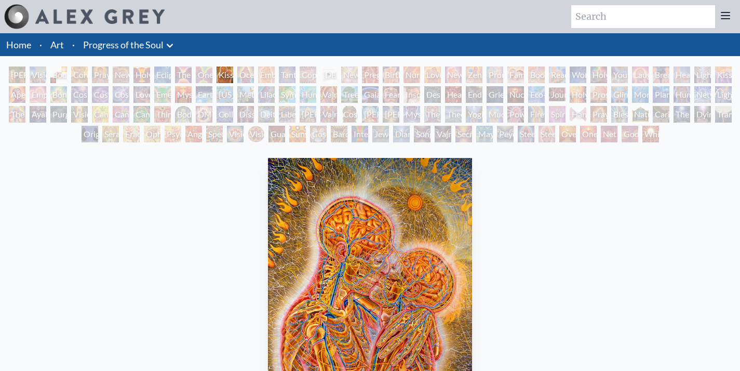
click at [357, 110] on div "Cosmic [DEMOGRAPHIC_DATA]" at bounding box center [349, 114] width 17 height 17
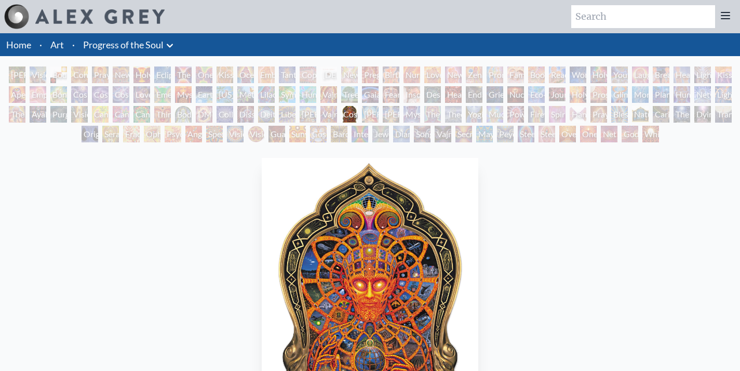
click at [414, 115] on div "Mystic Eye" at bounding box center [412, 114] width 17 height 17
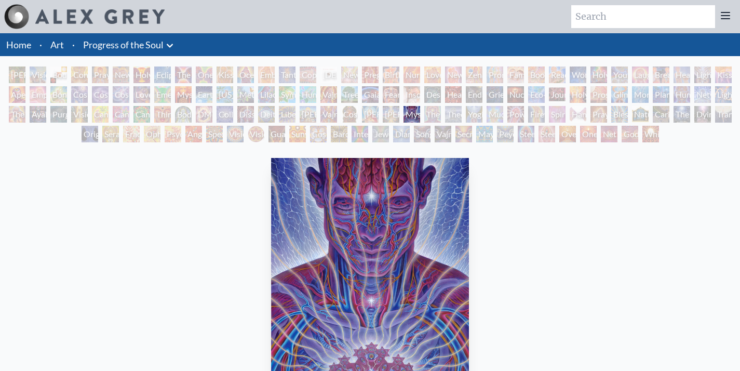
click at [483, 113] on div "Yogi & the Möbius Sphere" at bounding box center [474, 114] width 17 height 17
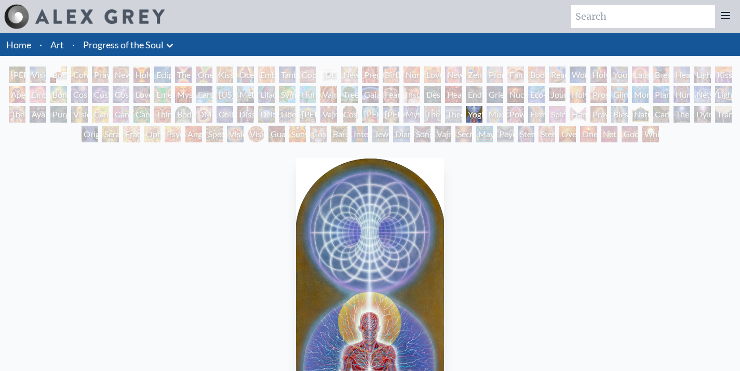
click at [581, 108] on div "Hands that See" at bounding box center [578, 114] width 17 height 17
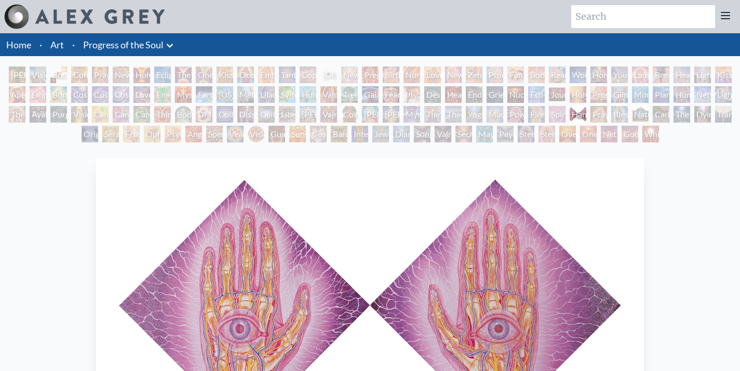
click at [414, 134] on div "Song of Vajra Being" at bounding box center [422, 134] width 17 height 17
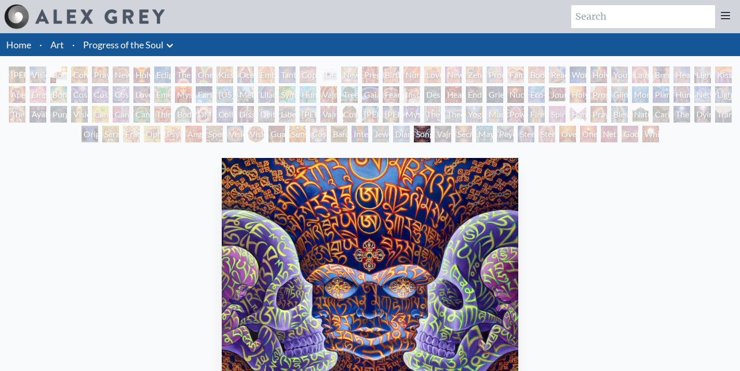
click at [316, 123] on div "[PERSON_NAME] & Eve Visionary Origin of Language Body, Mind, Spirit Contemplati…" at bounding box center [370, 106] width 740 height 79
click at [312, 129] on div "Cosmic Elf" at bounding box center [318, 134] width 17 height 17
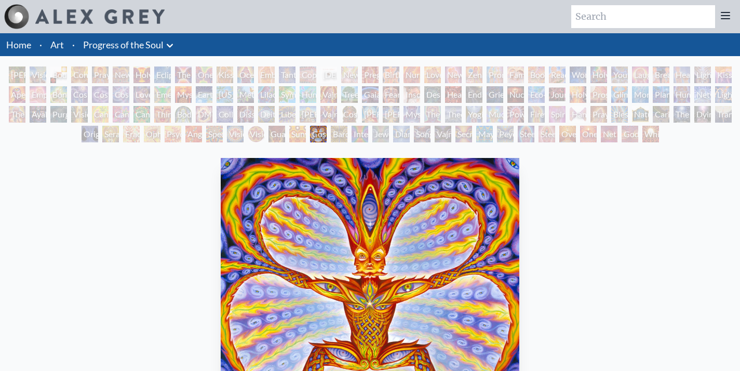
click at [269, 127] on div "Guardian of Infinite Vision" at bounding box center [277, 134] width 17 height 17
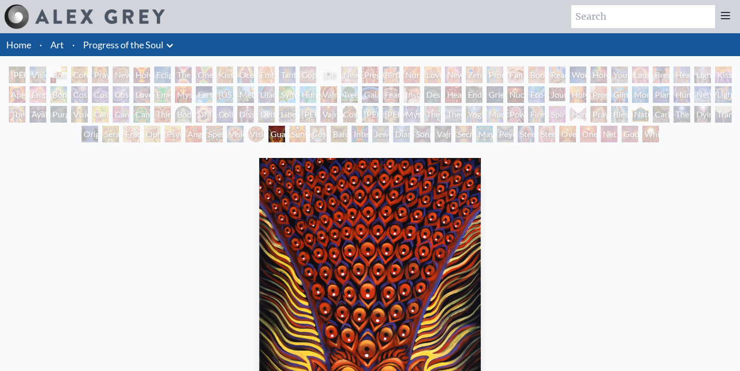
click at [206, 128] on div "Spectral Lotus" at bounding box center [214, 134] width 17 height 17
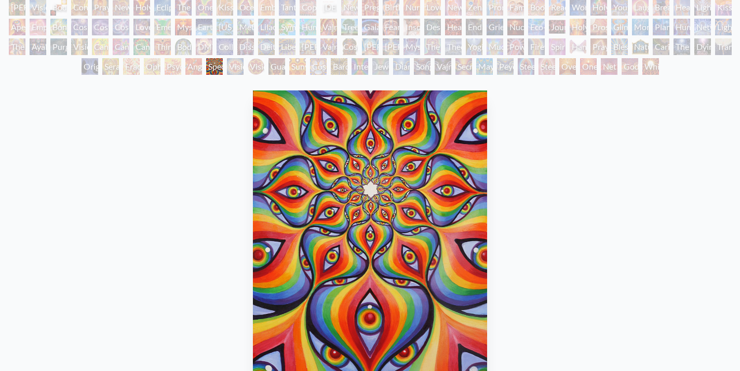
scroll to position [68, 0]
click at [126, 73] on div "Fractal Eyes" at bounding box center [131, 66] width 17 height 17
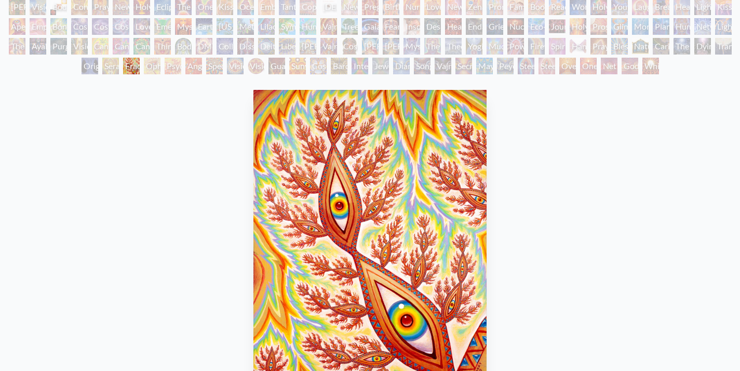
click at [102, 69] on div "Seraphic Transport Docking on the Third Eye" at bounding box center [110, 66] width 17 height 17
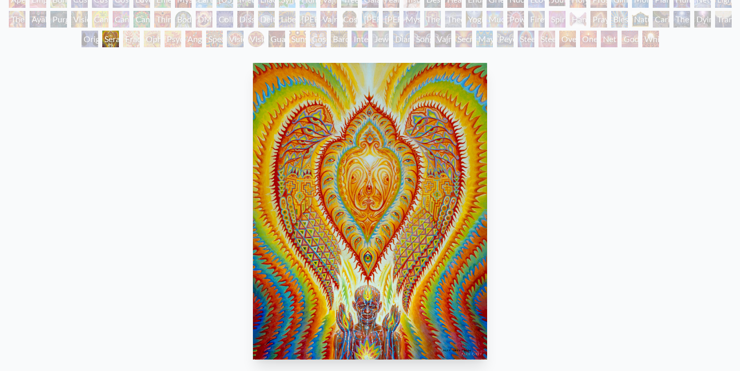
scroll to position [2, 0]
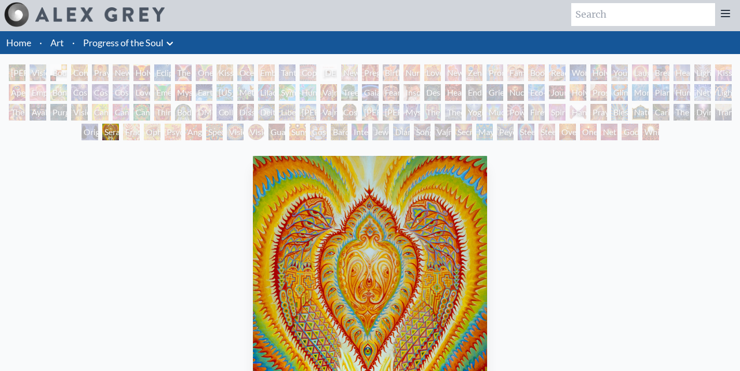
click at [562, 113] on div "Spirit Animates the Flesh" at bounding box center [557, 112] width 17 height 17
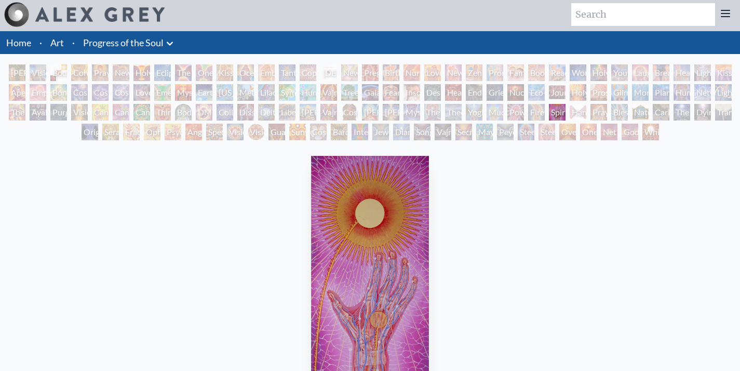
click at [627, 78] on div "Young & Old" at bounding box center [620, 72] width 17 height 17
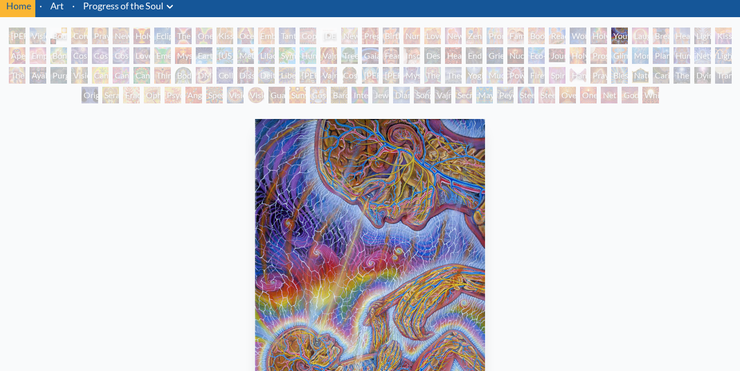
scroll to position [23, 0]
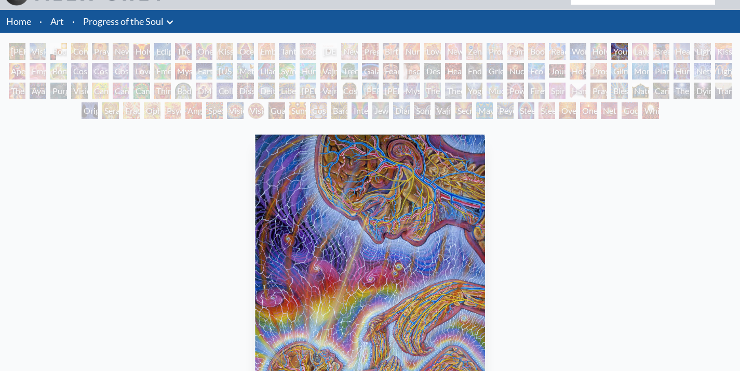
click at [467, 79] on div "[PERSON_NAME] & Eve Visionary Origin of Language Body, Mind, Spirit Contemplati…" at bounding box center [370, 82] width 740 height 79
click at [457, 68] on div "Headache" at bounding box center [453, 71] width 17 height 17
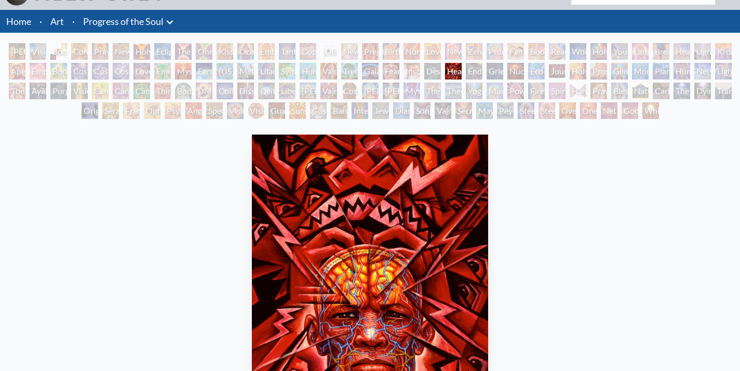
click at [354, 65] on div "Tree & Person" at bounding box center [349, 71] width 17 height 17
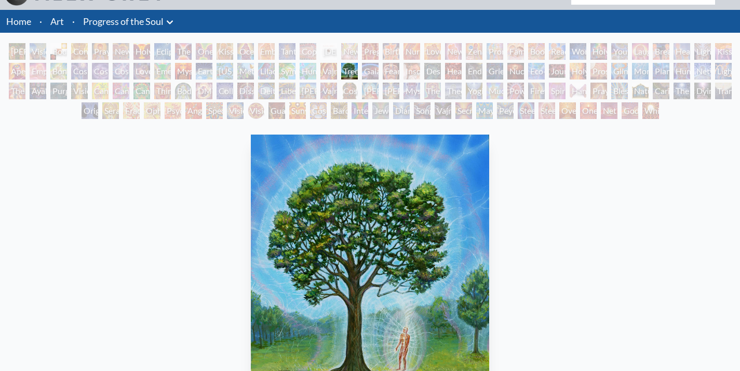
click at [321, 70] on div "[PERSON_NAME] & Eve Visionary Origin of Language Body, Mind, Spirit Contemplati…" at bounding box center [370, 82] width 740 height 79
click at [279, 75] on div "Symbiosis: Gall Wasp & Oak Tree" at bounding box center [287, 71] width 17 height 17
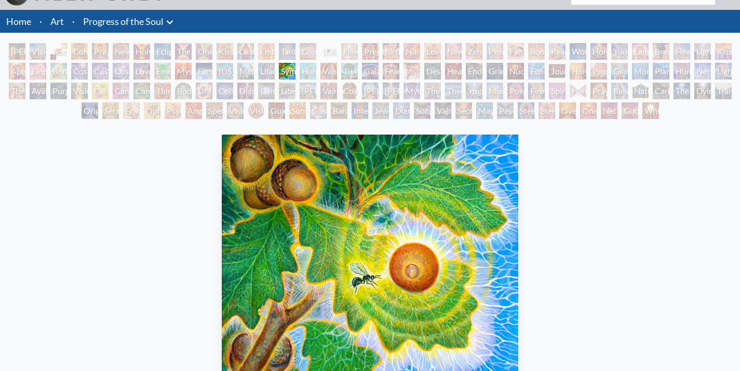
click at [229, 76] on div "[US_STATE] Song" at bounding box center [225, 71] width 17 height 17
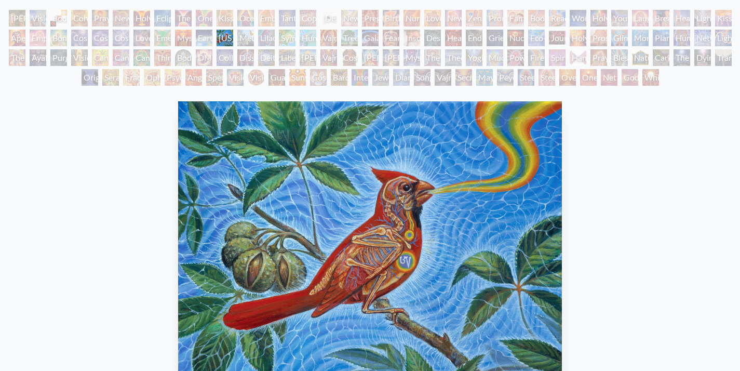
scroll to position [63, 0]
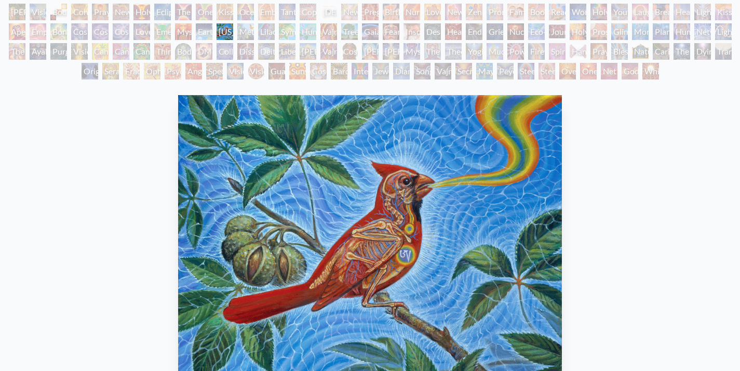
click at [574, 12] on div "Wonder" at bounding box center [578, 12] width 17 height 17
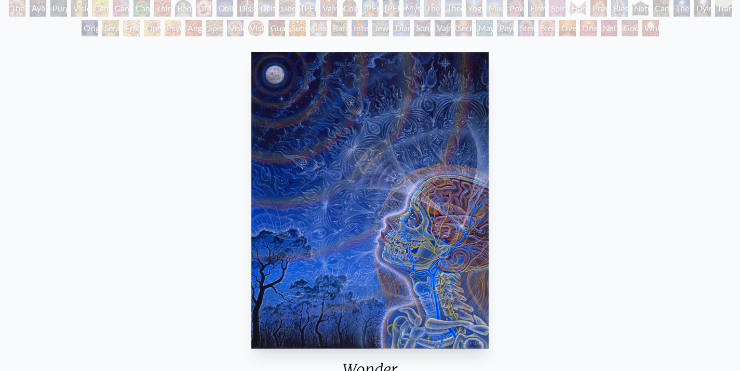
scroll to position [103, 0]
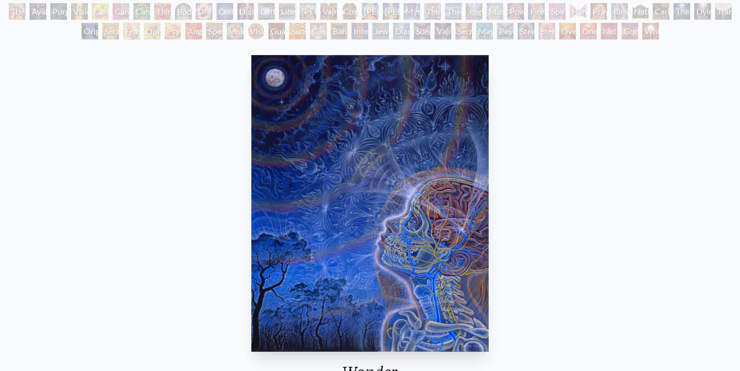
click at [598, 12] on div "Praying Hands" at bounding box center [599, 11] width 17 height 17
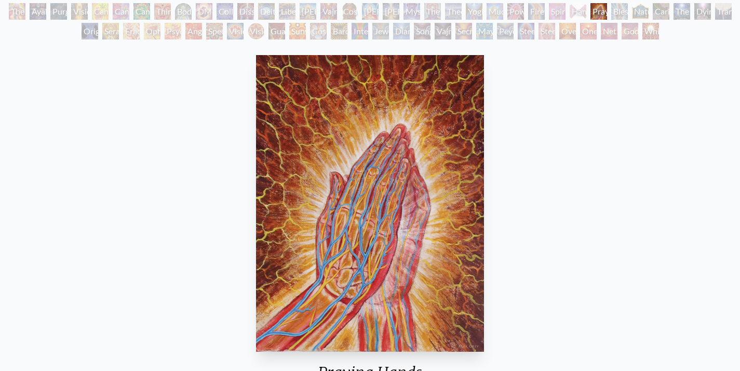
click at [658, 7] on div "Caring" at bounding box center [661, 11] width 17 height 17
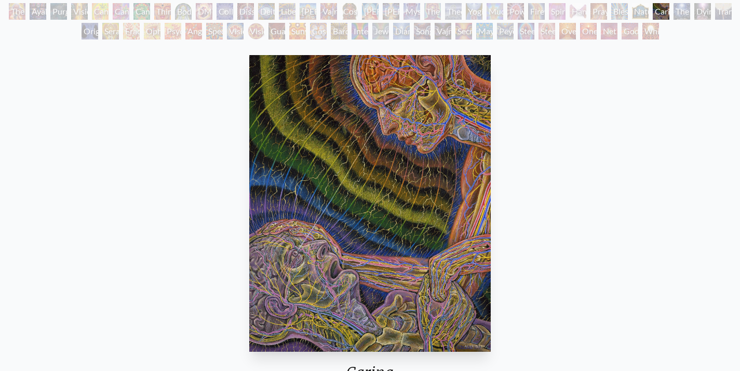
click at [695, 9] on div "[PERSON_NAME] & Eve Visionary Origin of Language Body, Mind, Spirit Contemplati…" at bounding box center [370, 3] width 740 height 79
click at [708, 9] on div "Dying" at bounding box center [703, 11] width 17 height 17
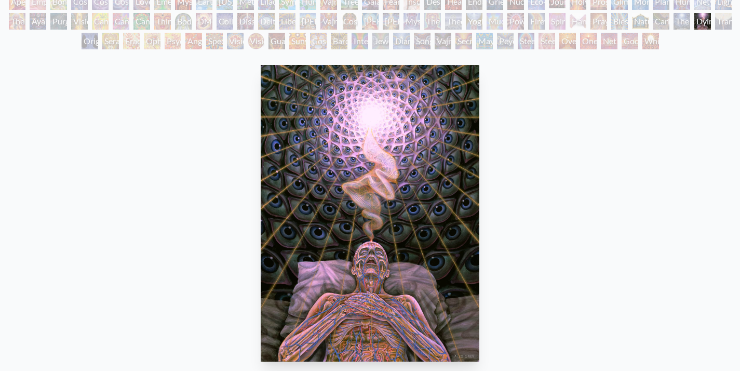
scroll to position [90, 0]
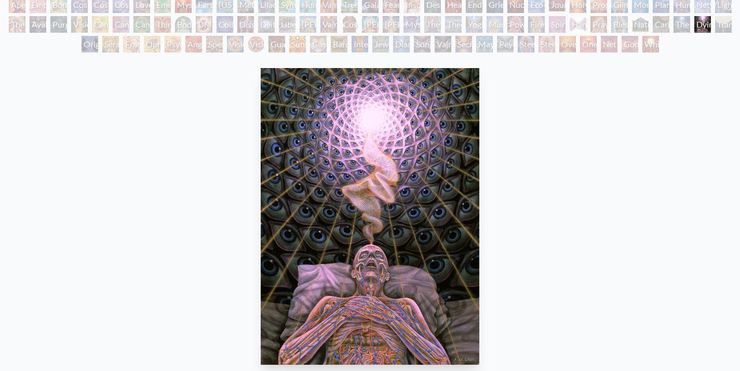
click at [414, 43] on div "Song of Vajra Being" at bounding box center [422, 44] width 17 height 17
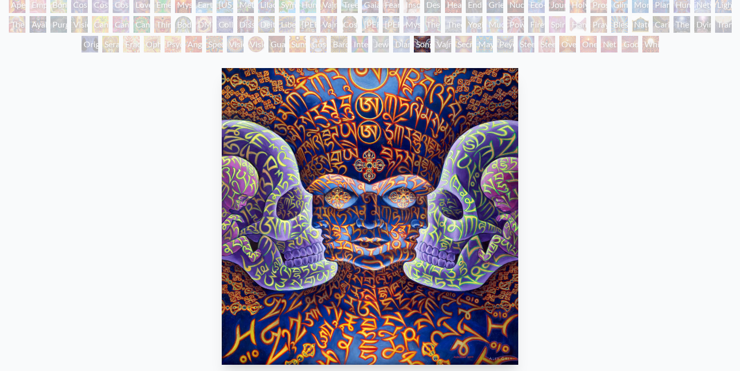
click at [269, 36] on div "Guardian of Infinite Vision" at bounding box center [277, 44] width 17 height 17
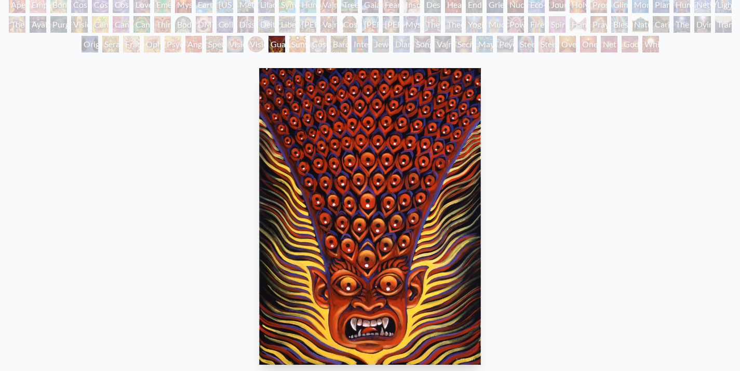
click at [158, 32] on div "Third Eye Tears of Joy" at bounding box center [162, 24] width 17 height 17
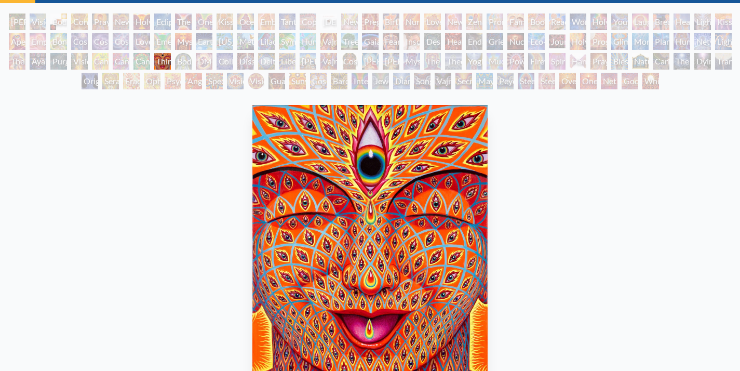
scroll to position [24, 0]
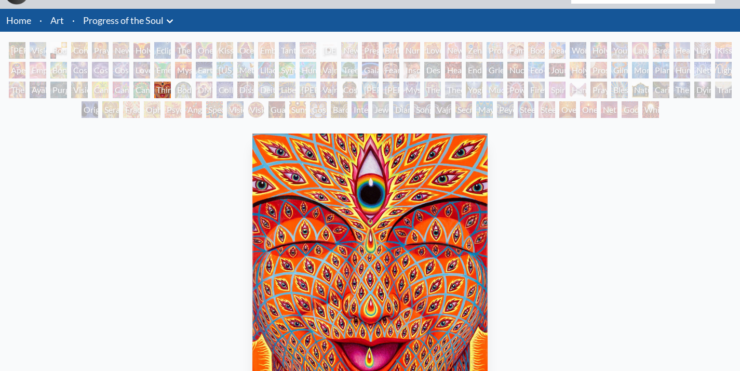
click at [94, 66] on div "Cosmic Artist" at bounding box center [100, 70] width 17 height 17
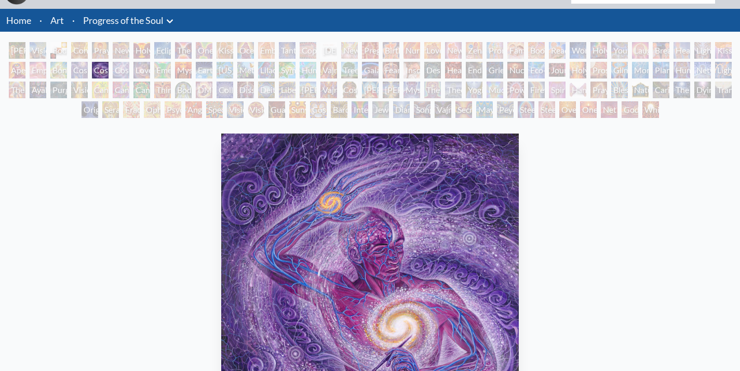
click at [60, 67] on div "Bond" at bounding box center [58, 70] width 17 height 17
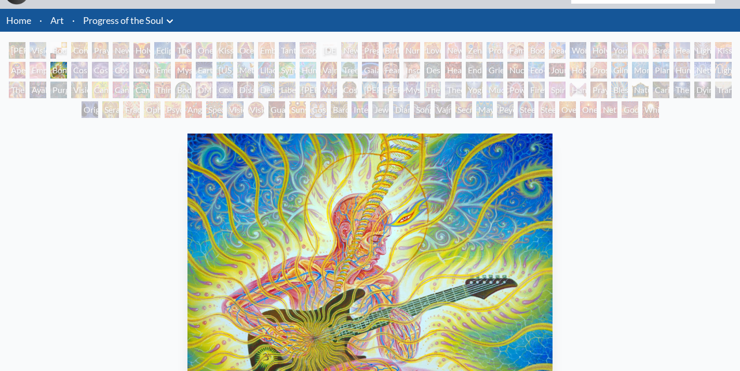
click at [52, 73] on div "[PERSON_NAME] & Eve Visionary Origin of Language Body, Mind, Spirit Contemplati…" at bounding box center [370, 81] width 740 height 79
click at [64, 69] on div "Bond" at bounding box center [58, 70] width 17 height 17
click at [40, 73] on div "Empowerment" at bounding box center [38, 70] width 17 height 17
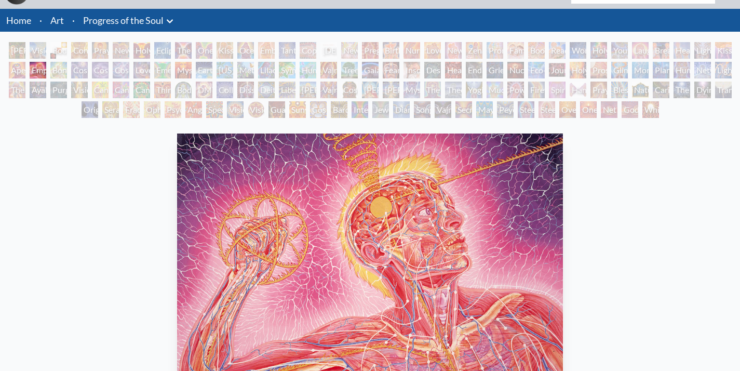
click at [31, 85] on div "Ayahuasca Visitation" at bounding box center [38, 90] width 17 height 17
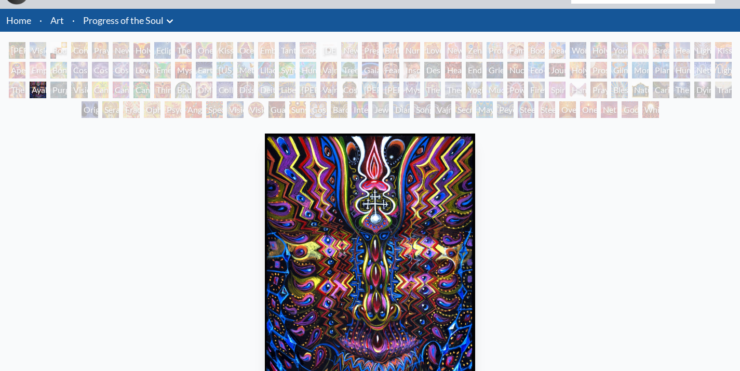
click at [19, 87] on div "The Shulgins and their Alchemical Angels" at bounding box center [17, 90] width 17 height 17
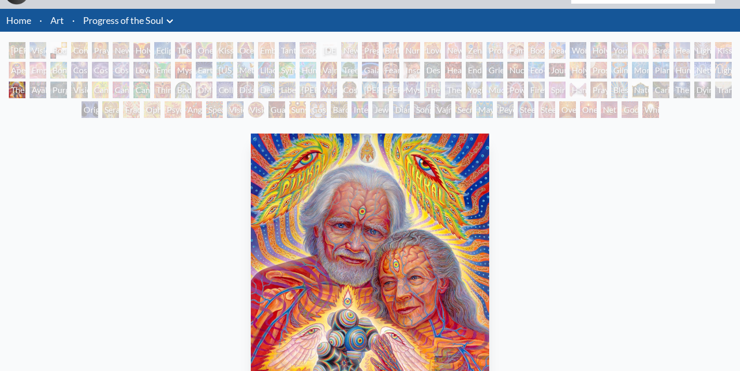
click at [14, 73] on div "Aperture" at bounding box center [17, 70] width 17 height 17
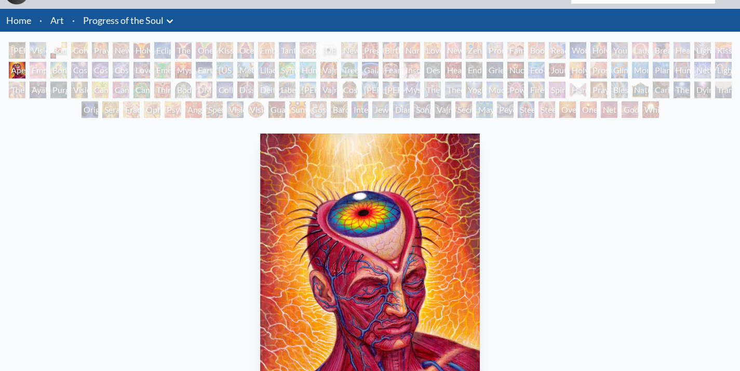
click at [161, 100] on div "[PERSON_NAME] & Eve Visionary Origin of Language Body, Mind, Spirit Contemplati…" at bounding box center [370, 81] width 740 height 79
click at [149, 108] on div "Ophanic Eyelash" at bounding box center [152, 109] width 17 height 17
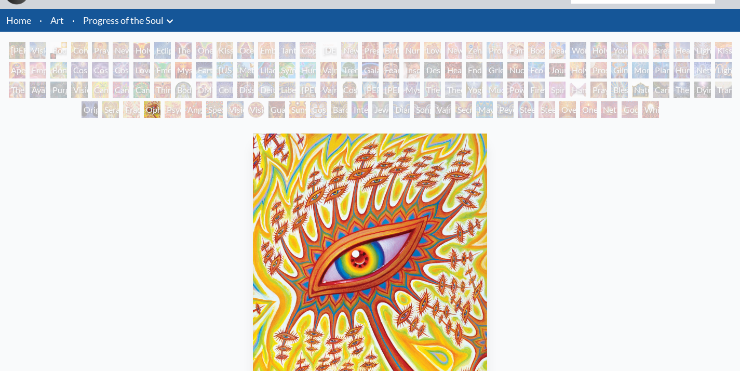
click at [158, 79] on div "[PERSON_NAME] & Eve Visionary Origin of Language Body, Mind, Spirit Contemplati…" at bounding box center [370, 81] width 740 height 79
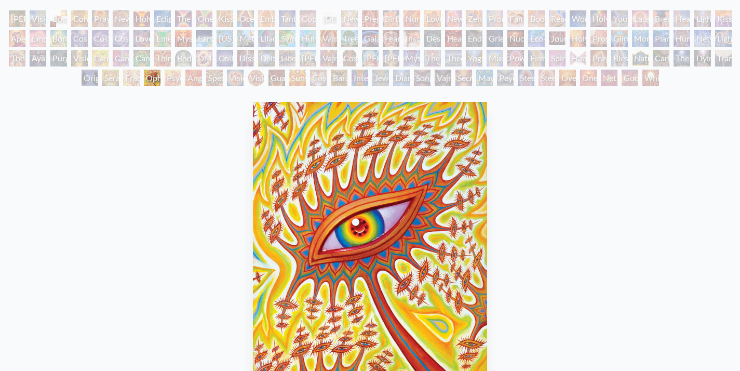
scroll to position [56, 0]
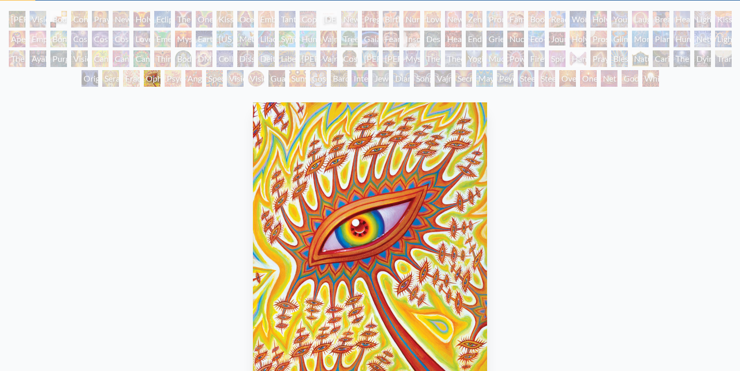
click at [362, 83] on div "Interbeing" at bounding box center [360, 78] width 17 height 17
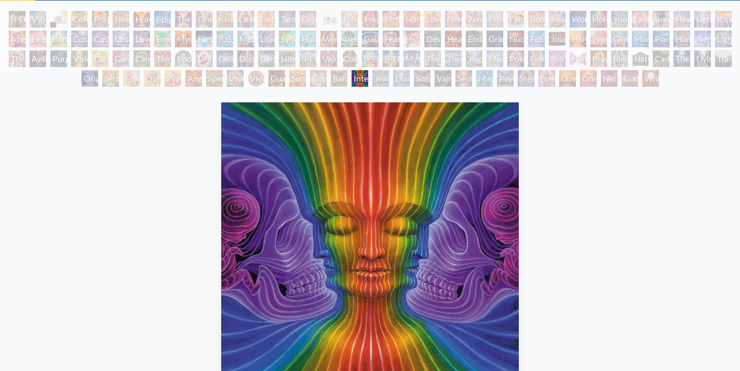
click at [331, 47] on div "Vajra Horse" at bounding box center [329, 39] width 17 height 17
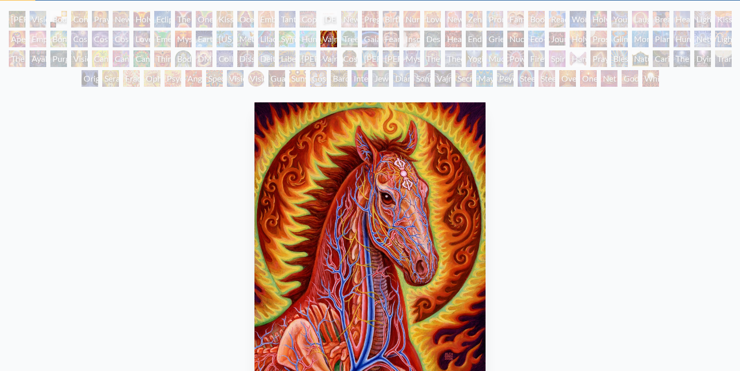
click at [291, 41] on div "Symbiosis: Gall Wasp & Oak Tree" at bounding box center [287, 39] width 17 height 17
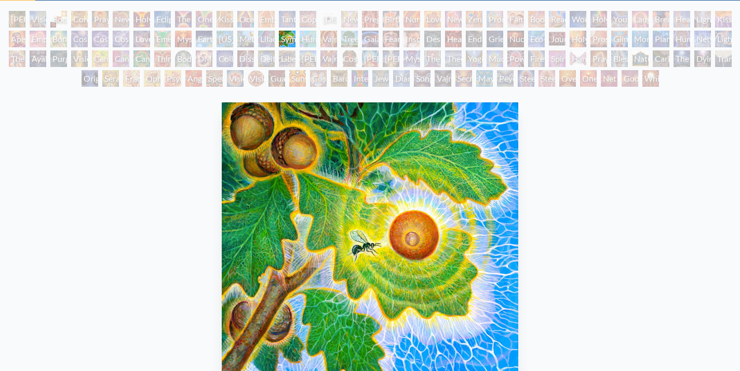
click at [262, 43] on div "Lilacs" at bounding box center [266, 39] width 17 height 17
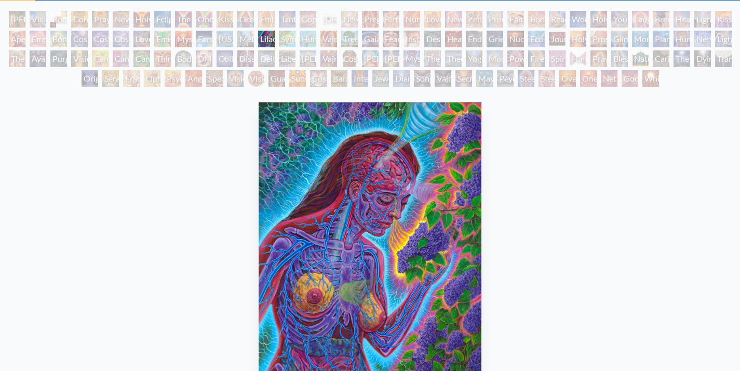
click at [237, 42] on div "Metamorphosis" at bounding box center [245, 39] width 17 height 17
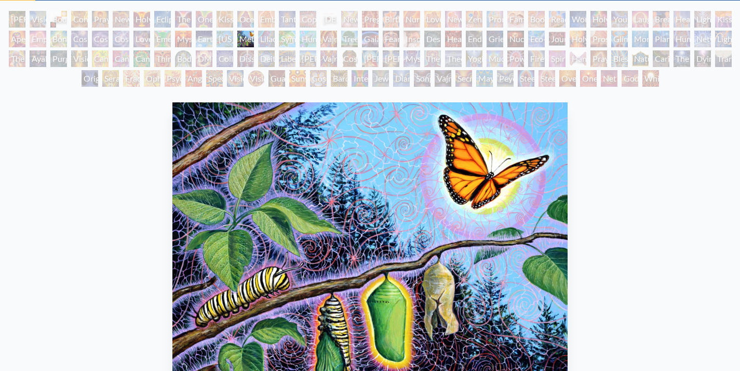
click at [196, 44] on div "Earth Energies" at bounding box center [204, 39] width 17 height 17
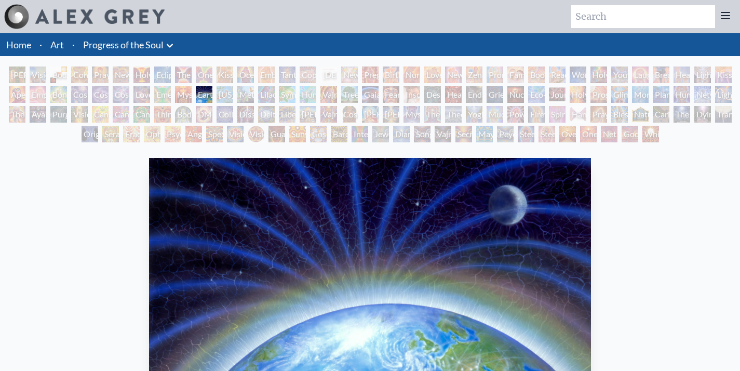
click at [168, 90] on div "Emerald Grail" at bounding box center [162, 94] width 17 height 17
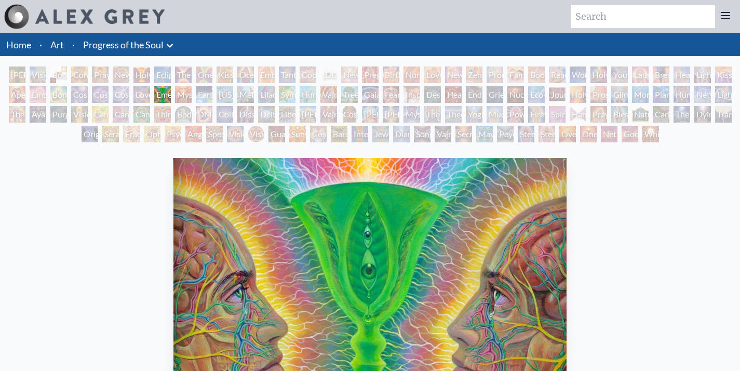
click at [115, 97] on div "Cosmic Lovers" at bounding box center [121, 94] width 17 height 17
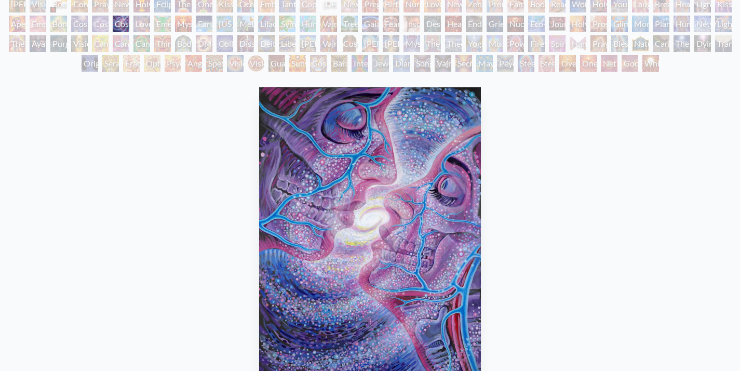
scroll to position [76, 0]
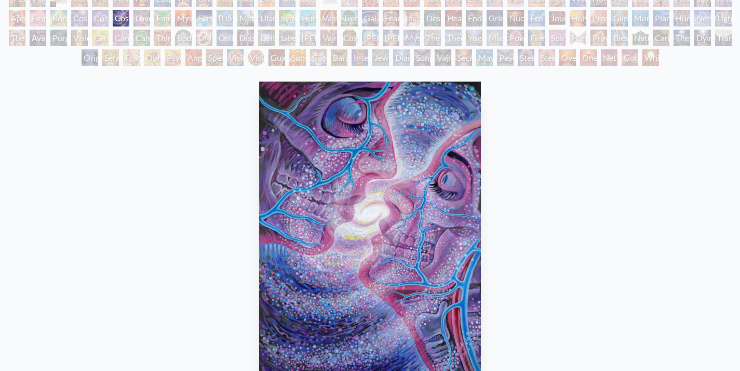
click at [434, 47] on div "[PERSON_NAME] & Eve Visionary Origin of Language Body, Mind, Spirit Contemplati…" at bounding box center [370, 29] width 740 height 79
click at [430, 38] on div "The Seer" at bounding box center [433, 38] width 17 height 17
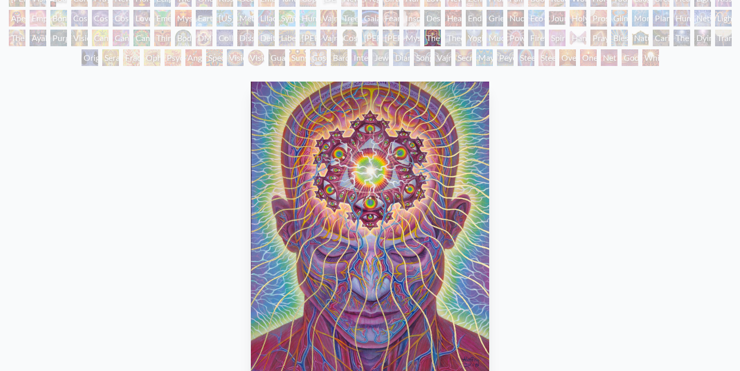
click at [441, 38] on div "The Seer" at bounding box center [433, 38] width 17 height 17
click at [465, 38] on div "[PERSON_NAME] & Eve Visionary Origin of Language Body, Mind, Spirit Contemplati…" at bounding box center [370, 29] width 740 height 79
click at [468, 38] on div "Yogi & the Möbius Sphere" at bounding box center [474, 38] width 17 height 17
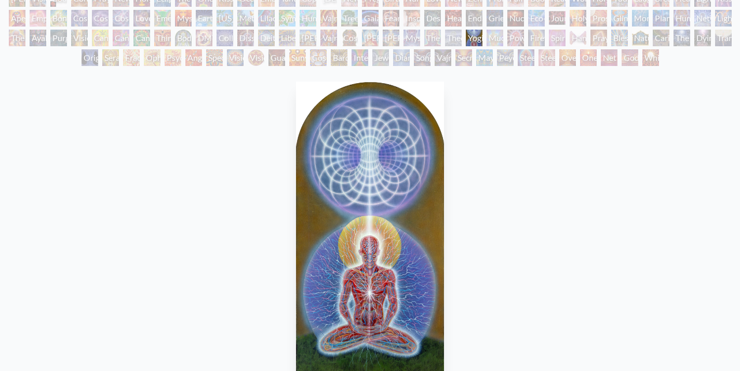
click at [483, 39] on div "Yogi & the Möbius Sphere" at bounding box center [474, 38] width 17 height 17
click at [575, 42] on div "Hands that See" at bounding box center [578, 38] width 17 height 17
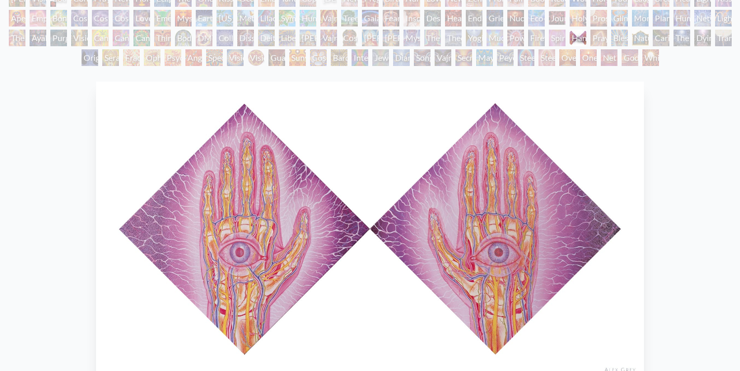
click at [607, 37] on div "Praying Hands" at bounding box center [599, 38] width 17 height 17
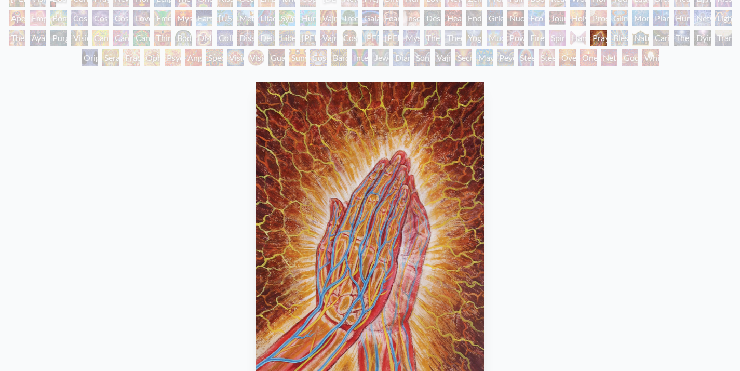
click at [667, 38] on div "Caring" at bounding box center [661, 38] width 17 height 17
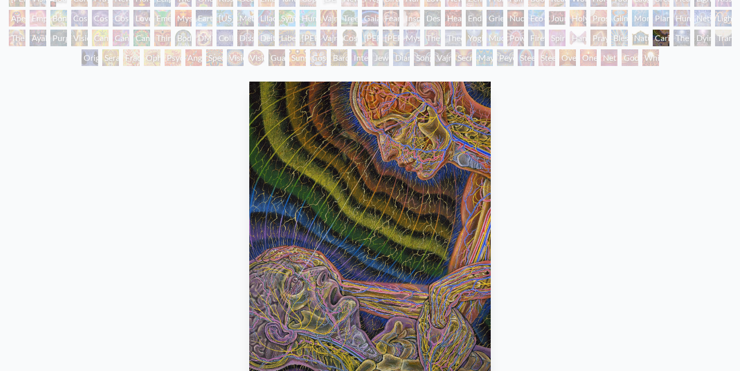
click at [388, 31] on div "[PERSON_NAME]" at bounding box center [391, 38] width 17 height 17
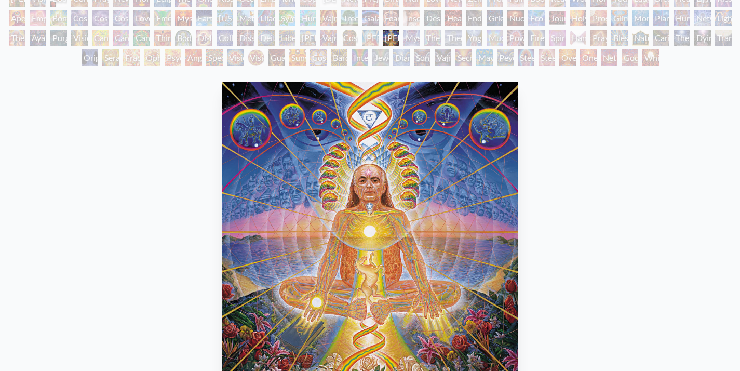
click at [347, 33] on div "Cosmic [DEMOGRAPHIC_DATA]" at bounding box center [349, 38] width 17 height 17
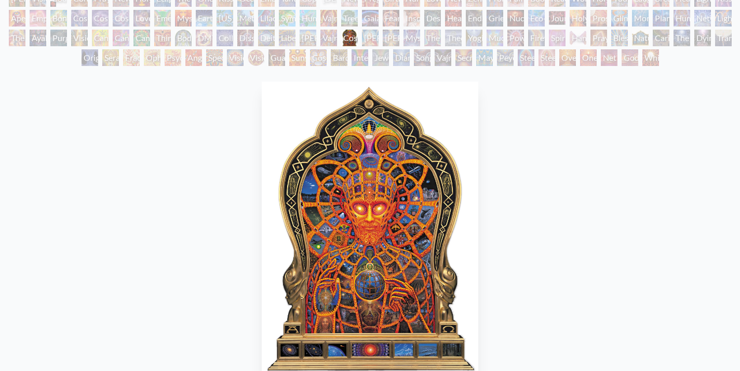
click at [300, 39] on div "[PERSON_NAME]" at bounding box center [308, 38] width 17 height 17
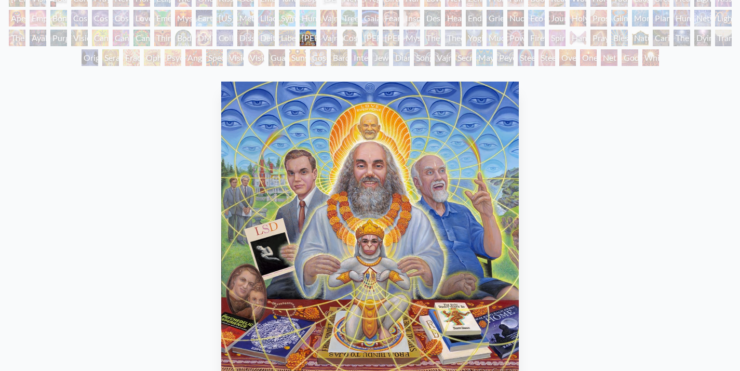
click at [262, 41] on div "Deities & Demons Drinking from the Milky Pool" at bounding box center [266, 38] width 17 height 17
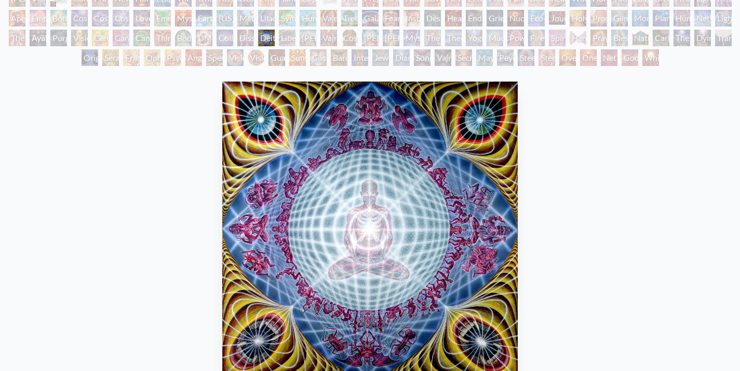
click at [229, 39] on div "Collective Vision" at bounding box center [225, 38] width 17 height 17
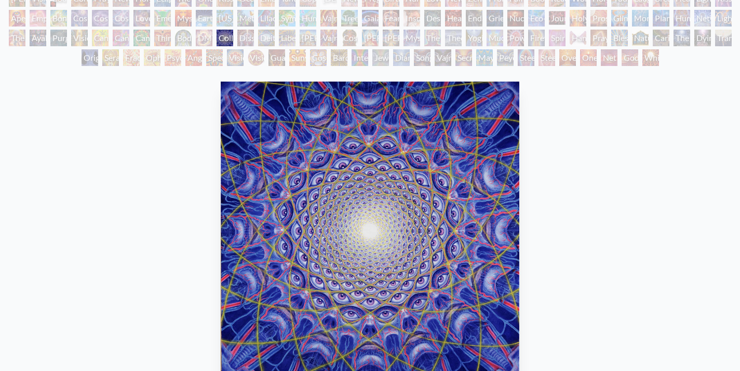
click at [196, 35] on div "DMT - The Spirit Molecule" at bounding box center [204, 38] width 17 height 17
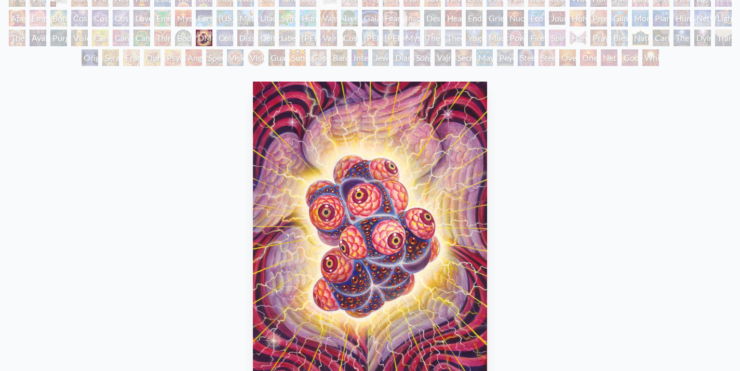
click at [174, 35] on div "[PERSON_NAME] & Eve Visionary Origin of Language Body, Mind, Spirit Contemplati…" at bounding box center [370, 29] width 740 height 79
click at [180, 35] on div "Body/Mind as a Vibratory Field of Energy" at bounding box center [183, 38] width 17 height 17
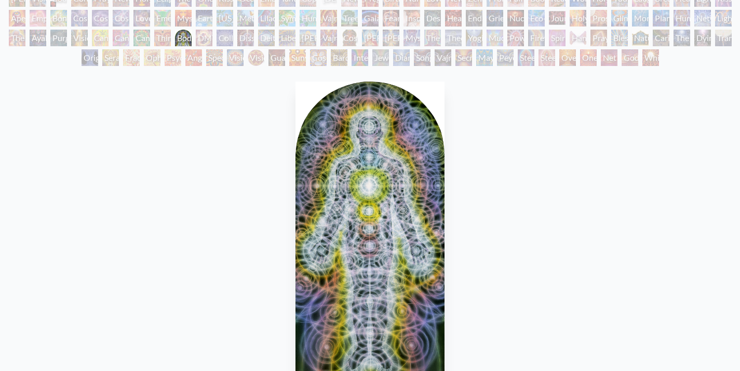
click at [158, 41] on div "Third Eye Tears of Joy" at bounding box center [162, 38] width 17 height 17
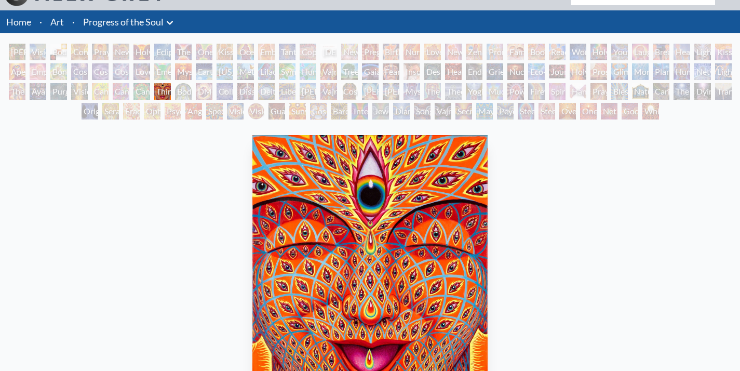
scroll to position [11, 0]
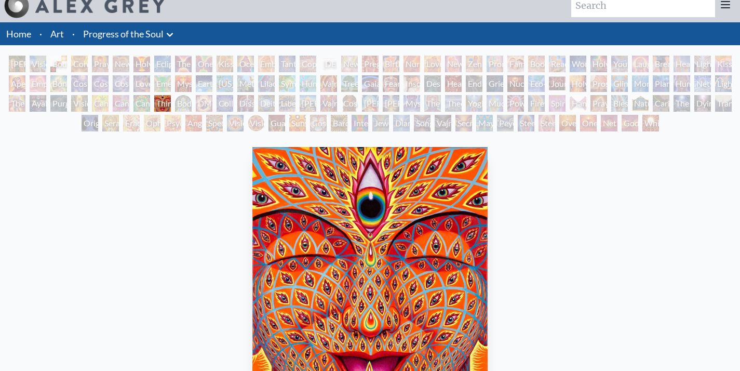
click at [358, 65] on div "Newborn" at bounding box center [349, 64] width 17 height 17
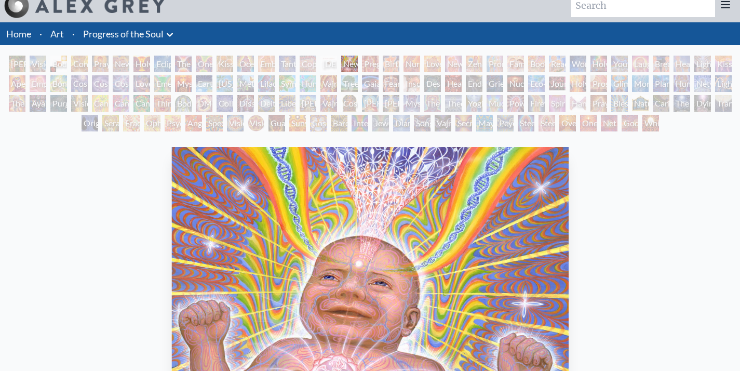
click at [376, 84] on div "Gaia" at bounding box center [370, 83] width 17 height 17
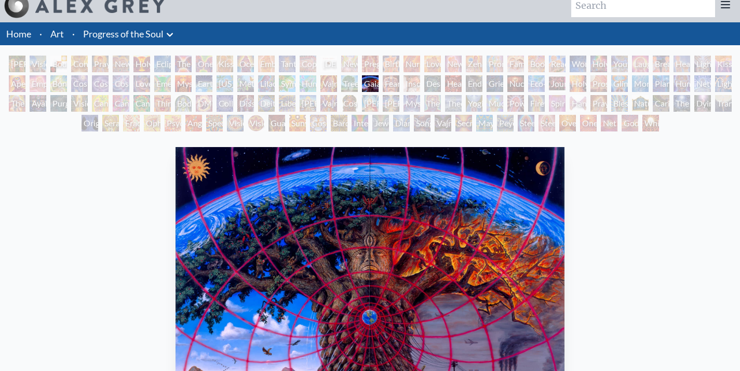
click at [347, 83] on div "Tree & Person" at bounding box center [349, 83] width 17 height 17
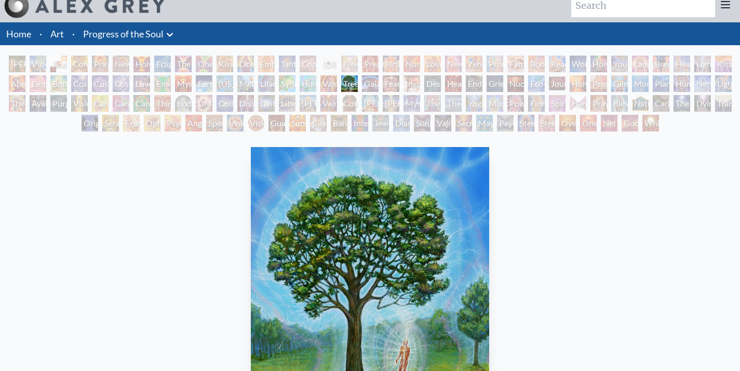
click at [319, 83] on div "[PERSON_NAME] & Eve Visionary Origin of Language Body, Mind, Spirit Contemplati…" at bounding box center [370, 95] width 740 height 79
click at [325, 82] on div "Vajra Horse" at bounding box center [329, 83] width 17 height 17
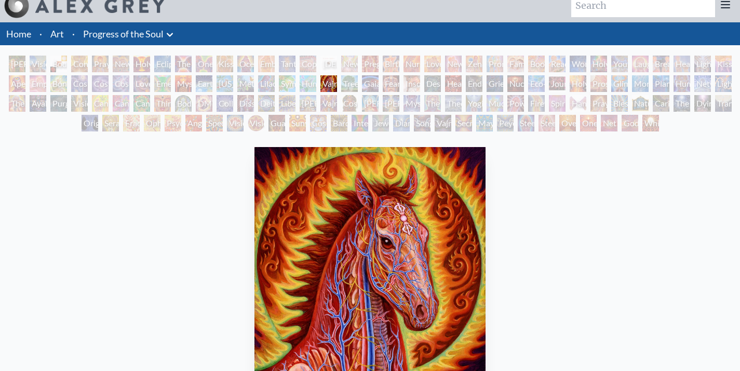
click at [307, 83] on div "Humming Bird" at bounding box center [308, 83] width 17 height 17
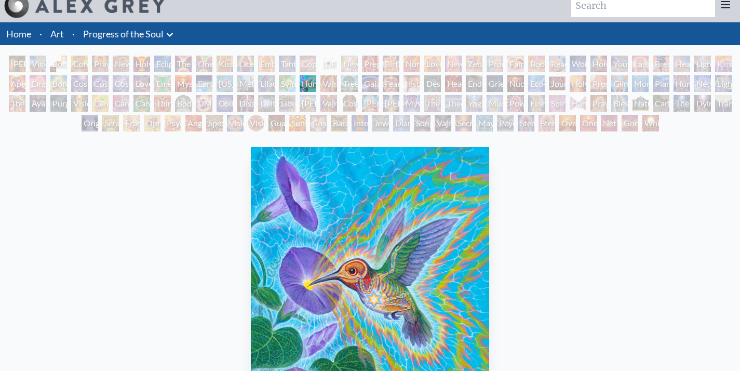
click at [290, 83] on div "Symbiosis: Gall Wasp & Oak Tree" at bounding box center [287, 83] width 17 height 17
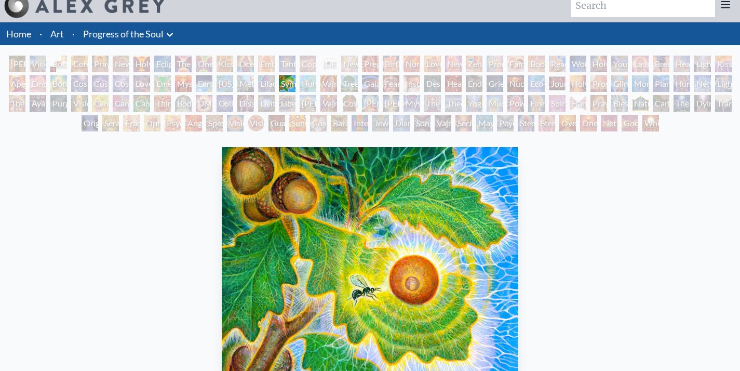
click at [260, 83] on div "Lilacs" at bounding box center [266, 83] width 17 height 17
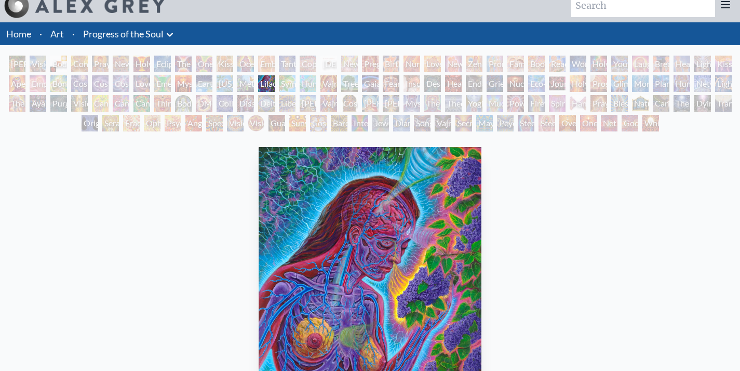
click at [450, 82] on div "Headache" at bounding box center [453, 83] width 17 height 17
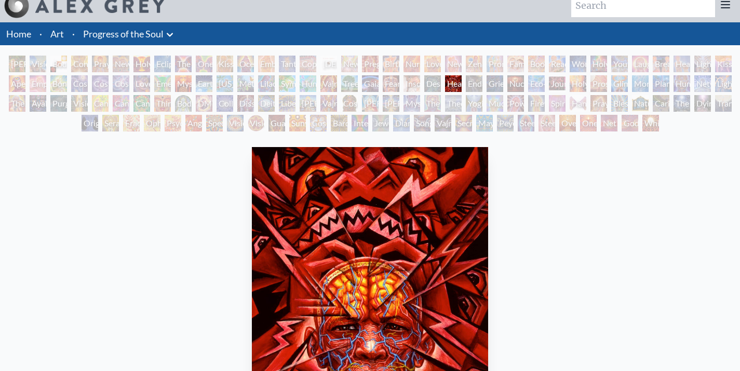
click at [483, 87] on div "Endarkenment" at bounding box center [474, 83] width 17 height 17
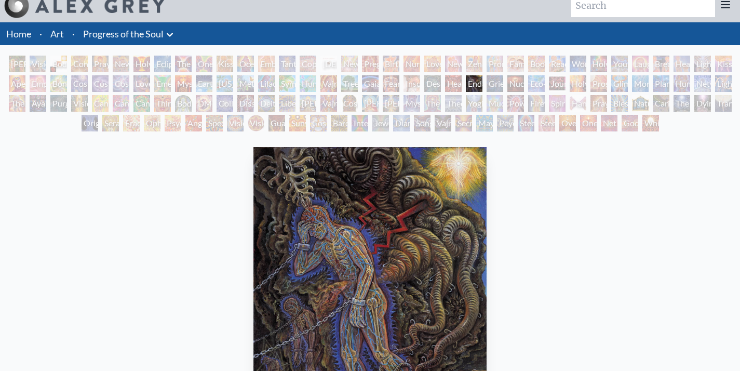
click at [540, 87] on div "Eco-Atlas" at bounding box center [536, 83] width 17 height 17
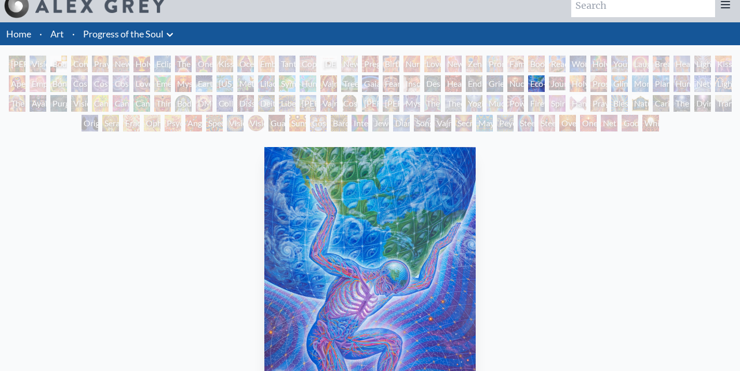
click at [587, 83] on div "Holy Fire" at bounding box center [578, 83] width 17 height 17
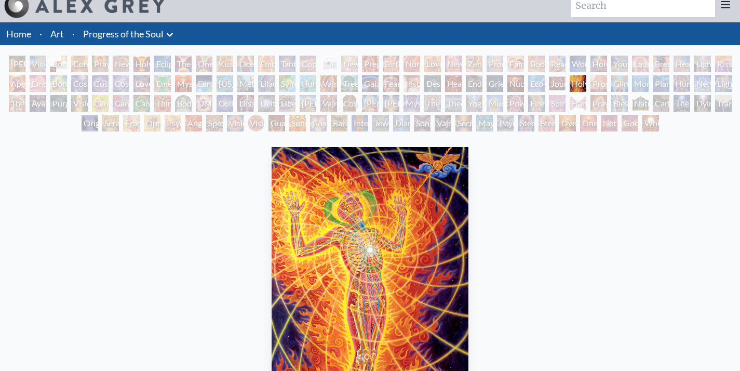
click at [618, 83] on div "Glimpsing the Empyrean" at bounding box center [620, 83] width 17 height 17
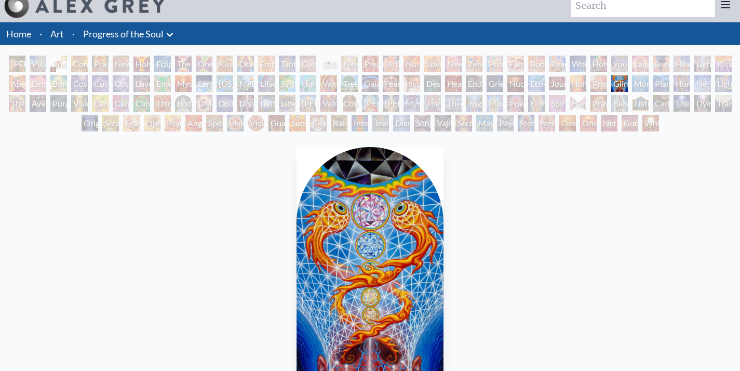
click at [711, 81] on div "Networks" at bounding box center [703, 83] width 17 height 17
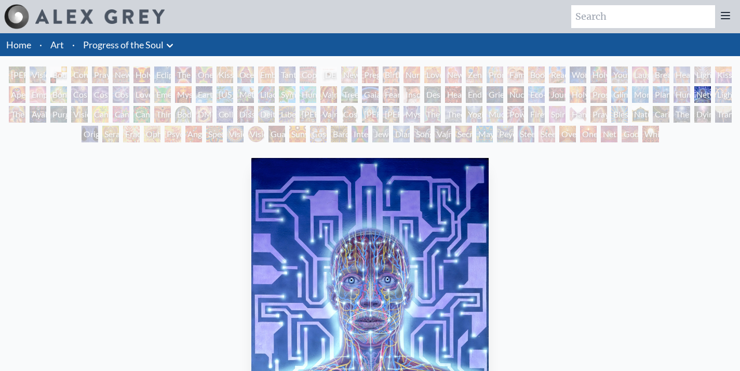
click at [691, 70] on div "Healing" at bounding box center [682, 75] width 17 height 17
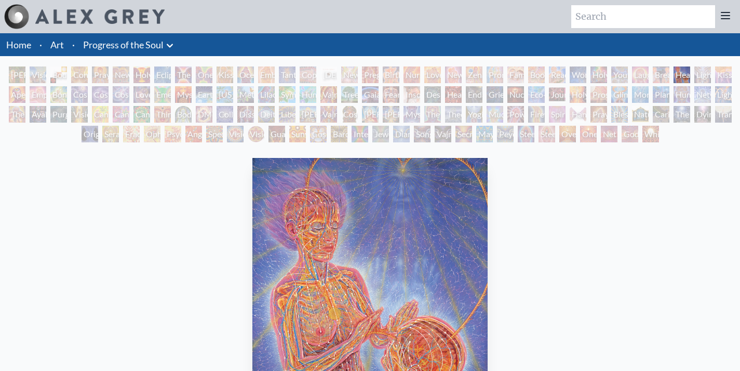
click at [653, 69] on div "Breathing" at bounding box center [661, 75] width 17 height 17
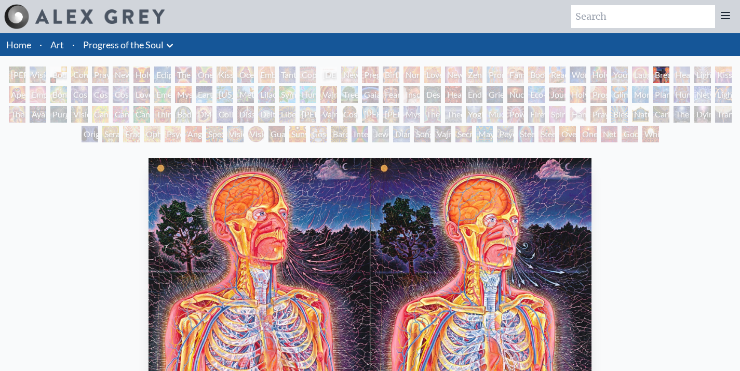
click at [632, 70] on div "Laughing Man" at bounding box center [640, 75] width 17 height 17
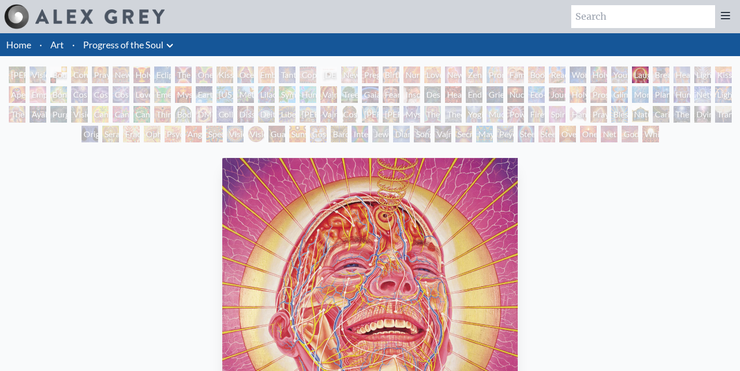
click at [593, 71] on div "Holy Family" at bounding box center [599, 75] width 17 height 17
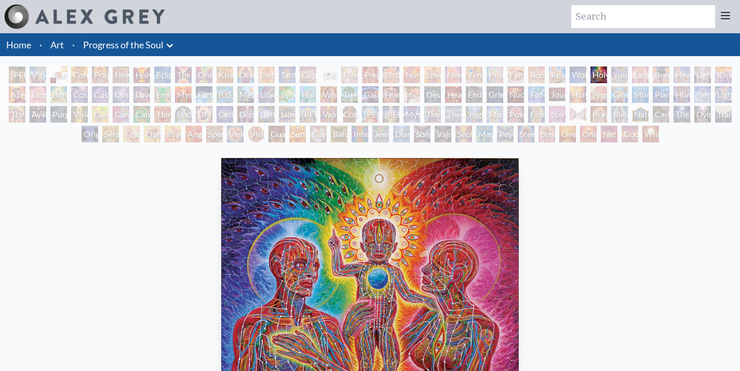
click at [571, 71] on div "Wonder" at bounding box center [578, 75] width 17 height 17
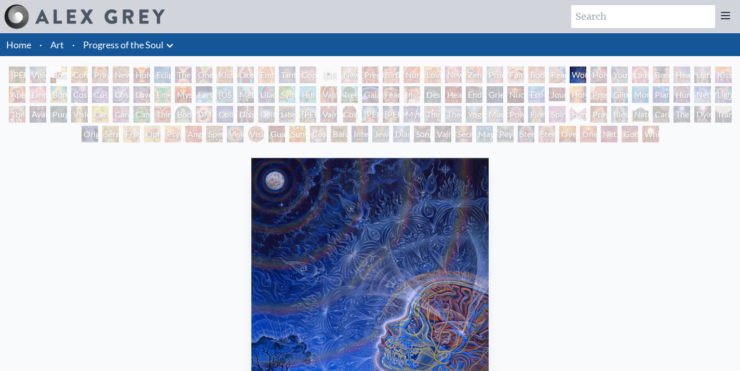
click at [550, 73] on div "Reading" at bounding box center [557, 75] width 17 height 17
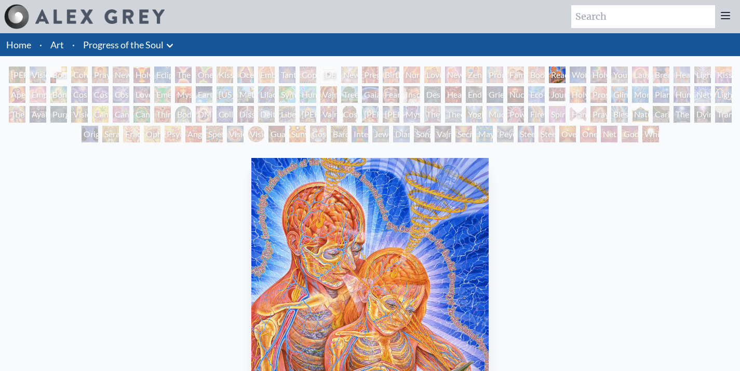
click at [519, 74] on div "Family" at bounding box center [516, 75] width 17 height 17
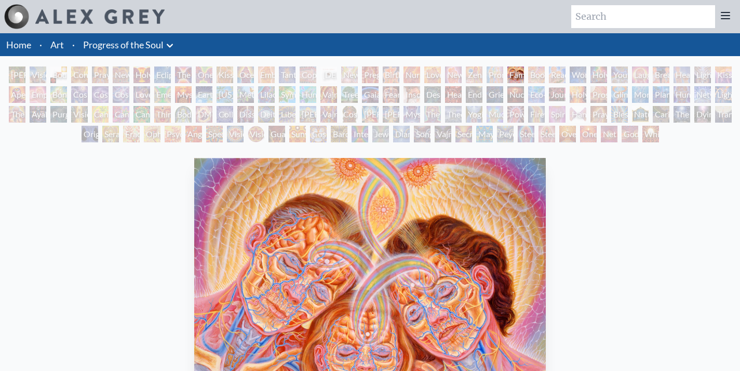
click at [487, 74] on div "Promise" at bounding box center [495, 75] width 17 height 17
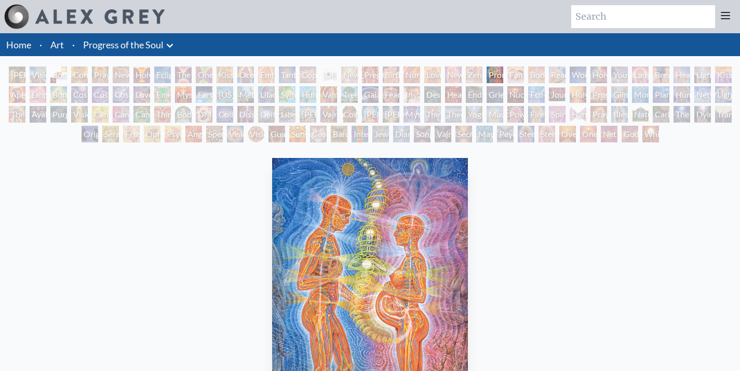
click at [460, 75] on div "New Family" at bounding box center [453, 75] width 17 height 17
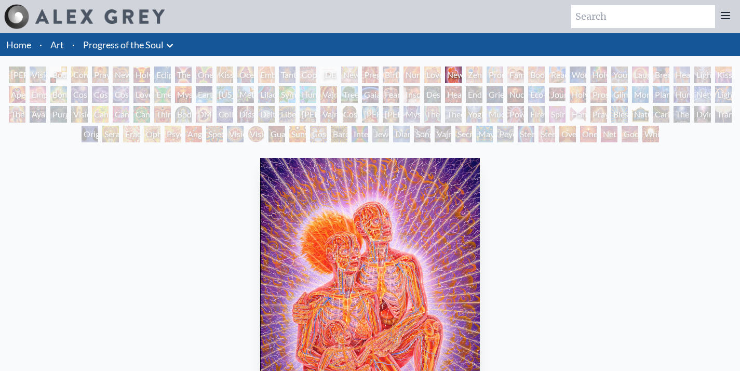
click at [428, 75] on div "Love Circuit" at bounding box center [433, 75] width 17 height 17
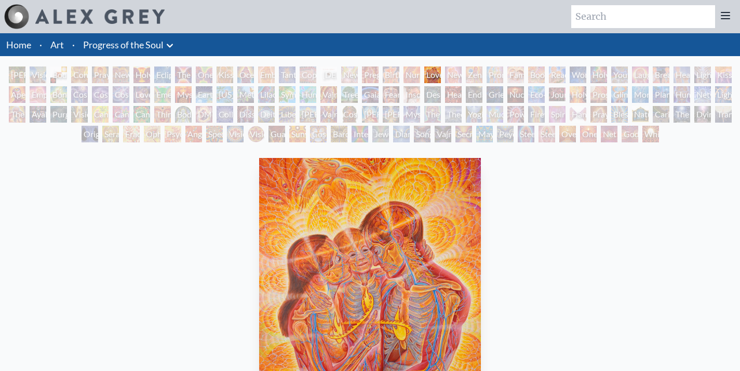
click at [401, 75] on div "[PERSON_NAME] & Eve Visionary Origin of Language Body, Mind, Spirit Contemplati…" at bounding box center [370, 106] width 740 height 79
click at [409, 74] on div "Nursing" at bounding box center [412, 75] width 17 height 17
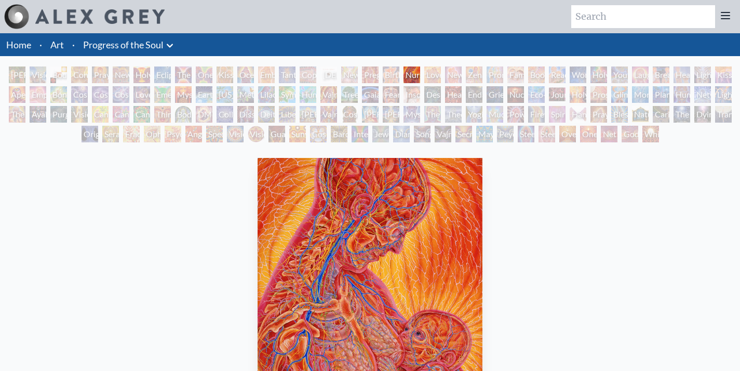
click at [379, 74] on div "[PERSON_NAME] & Eve Visionary Origin of Language Body, Mind, Spirit Contemplati…" at bounding box center [370, 106] width 740 height 79
click at [385, 74] on div "[PERSON_NAME] & Eve Visionary Origin of Language Body, Mind, Spirit Contemplati…" at bounding box center [370, 106] width 740 height 79
click at [391, 74] on div "Birth" at bounding box center [391, 75] width 17 height 17
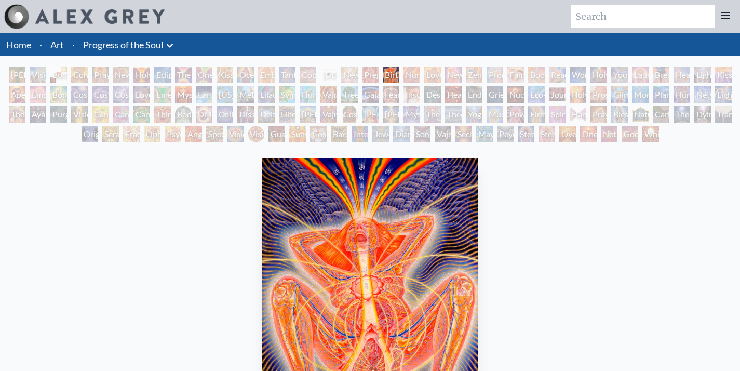
click at [361, 75] on div "[PERSON_NAME] & Eve Visionary Origin of Language Body, Mind, Spirit Contemplati…" at bounding box center [370, 106] width 740 height 79
click at [365, 75] on div "[PERSON_NAME] & Eve Visionary Origin of Language Body, Mind, Spirit Contemplati…" at bounding box center [370, 106] width 740 height 79
click at [352, 75] on div "Newborn" at bounding box center [349, 75] width 17 height 17
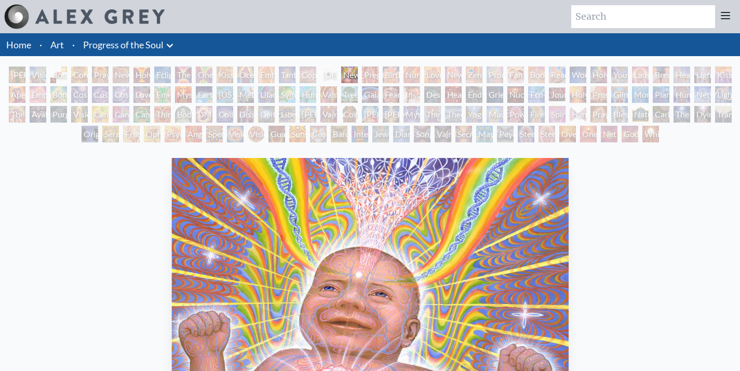
click at [313, 71] on div "Copulating" at bounding box center [308, 75] width 17 height 17
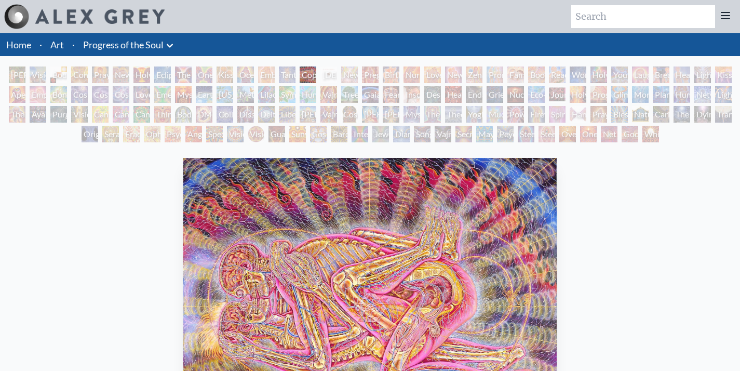
click at [291, 74] on div "Tantra" at bounding box center [287, 75] width 17 height 17
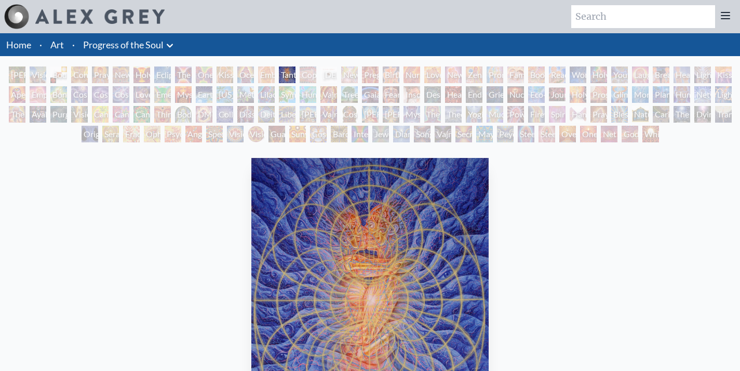
click at [265, 74] on div "Embracing" at bounding box center [266, 75] width 17 height 17
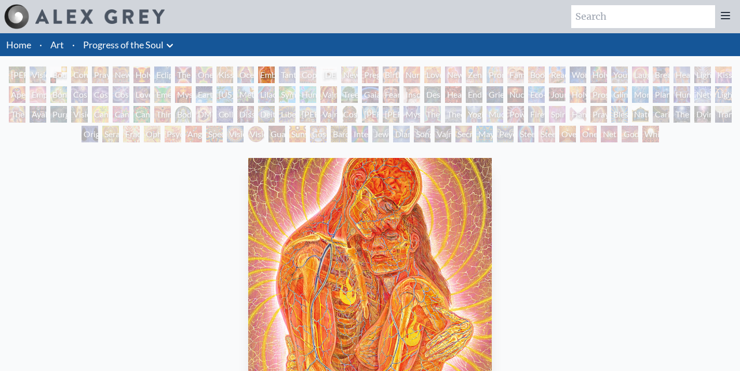
click at [246, 75] on div "Ocean of Love Bliss" at bounding box center [245, 75] width 17 height 17
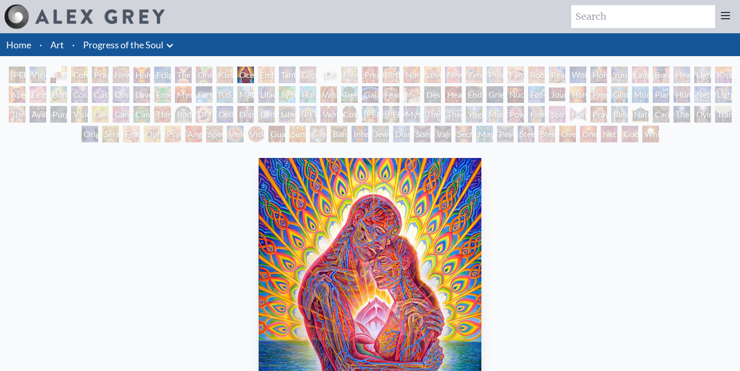
click at [221, 75] on div "Kissing" at bounding box center [225, 75] width 17 height 17
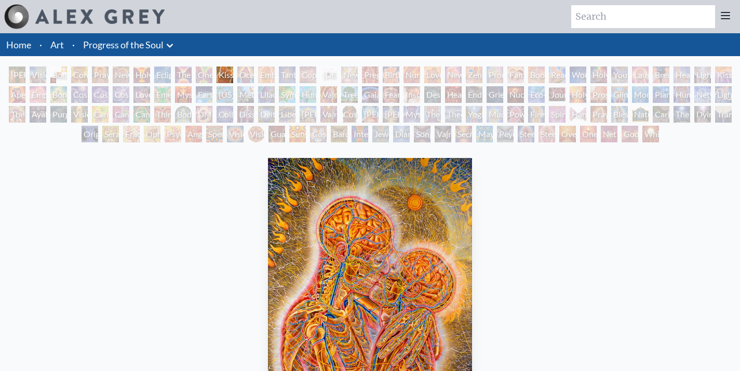
click at [175, 77] on div "The Kiss" at bounding box center [183, 75] width 17 height 17
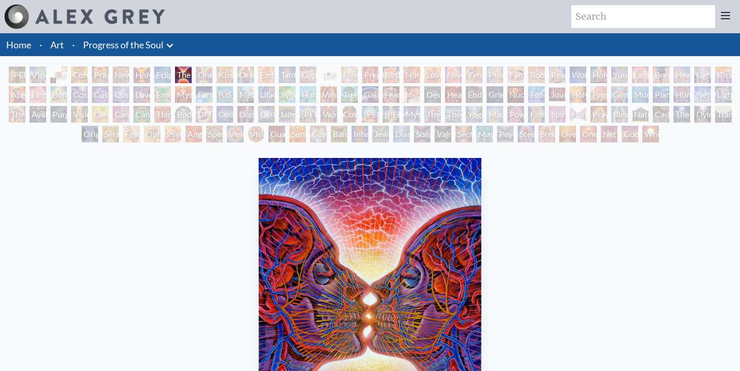
click at [141, 75] on div "Holy Grail" at bounding box center [142, 75] width 17 height 17
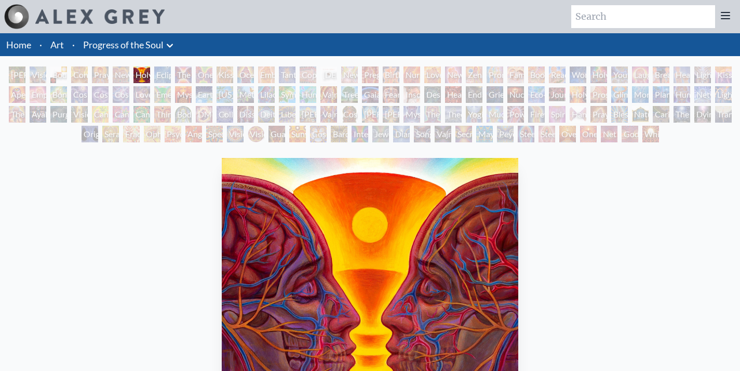
click at [103, 76] on div "Praying" at bounding box center [100, 75] width 17 height 17
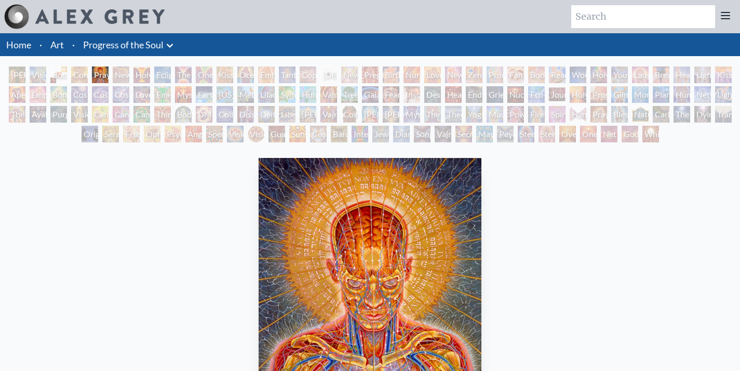
click at [72, 76] on div "Contemplation" at bounding box center [79, 75] width 17 height 17
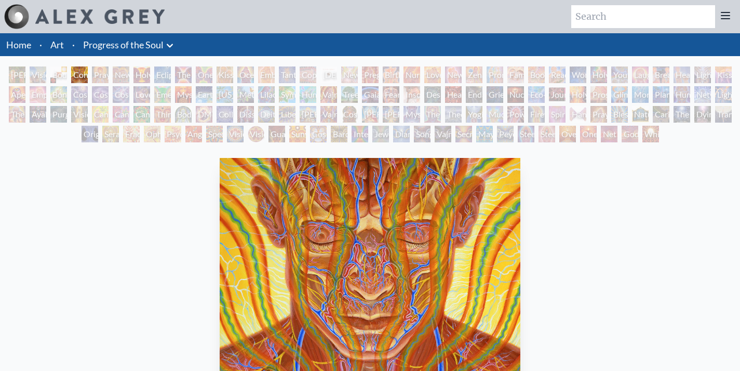
click at [88, 76] on div "Contemplation" at bounding box center [79, 75] width 17 height 17
click at [40, 79] on div "Visionary Origin of Language" at bounding box center [38, 75] width 17 height 17
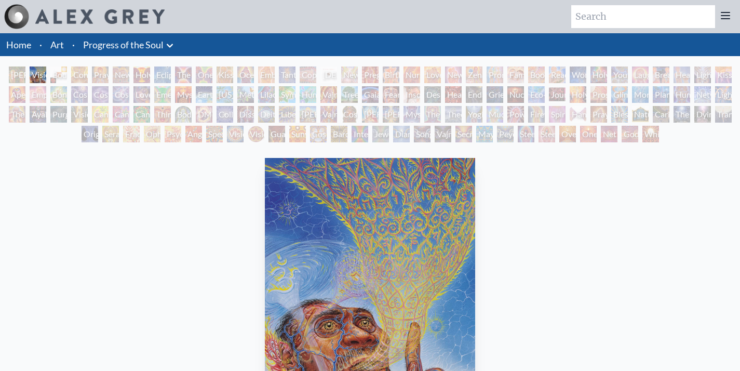
click at [26, 77] on div "[PERSON_NAME] & Eve Visionary Origin of Language Body, Mind, Spirit Contemplati…" at bounding box center [370, 106] width 740 height 79
click at [20, 76] on div "[PERSON_NAME] & Eve" at bounding box center [17, 75] width 17 height 17
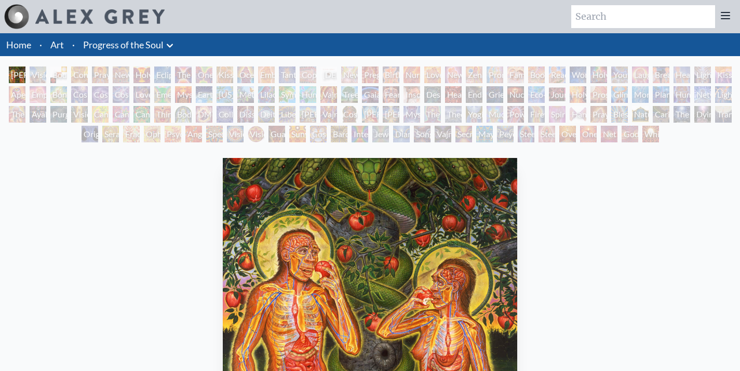
click at [84, 114] on div "Vision Tree" at bounding box center [79, 114] width 17 height 17
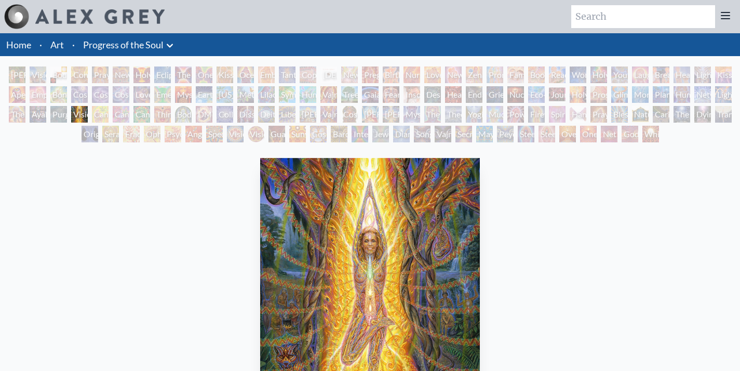
click at [89, 97] on div "[PERSON_NAME] & Eve Visionary Origin of Language Body, Mind, Spirit Contemplati…" at bounding box center [370, 106] width 740 height 79
click at [109, 89] on div "Cosmic Artist" at bounding box center [100, 94] width 17 height 17
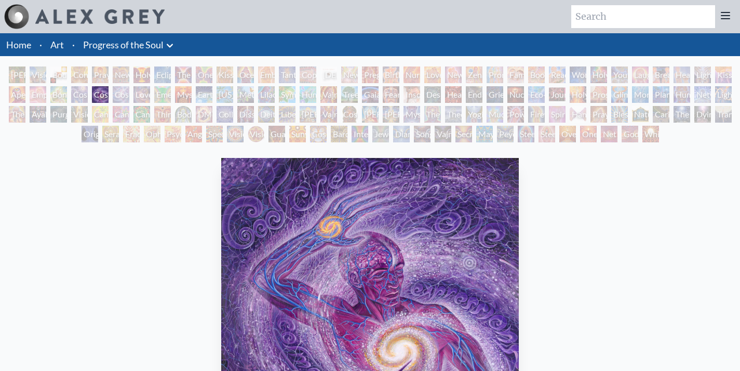
click at [171, 88] on div "Emerald Grail" at bounding box center [162, 94] width 17 height 17
